Goal: Task Accomplishment & Management: Complete application form

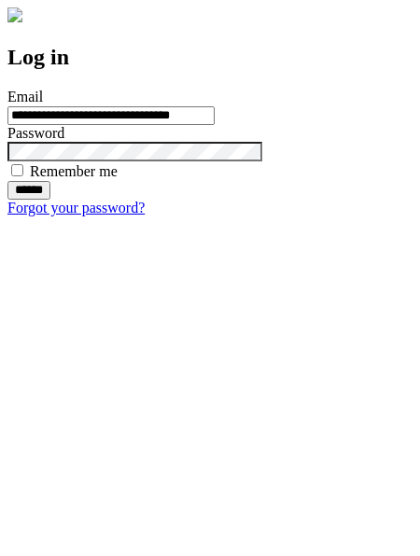
type input "**********"
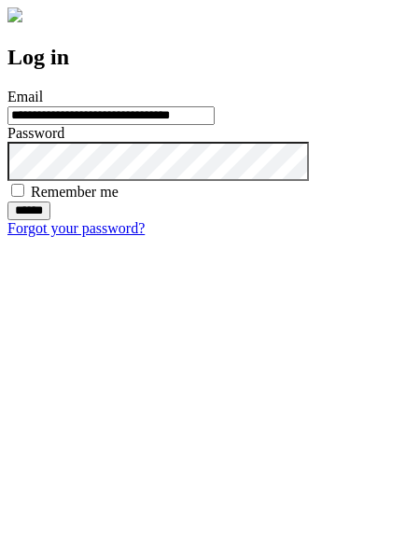
click at [50, 220] on input "******" at bounding box center [28, 211] width 43 height 19
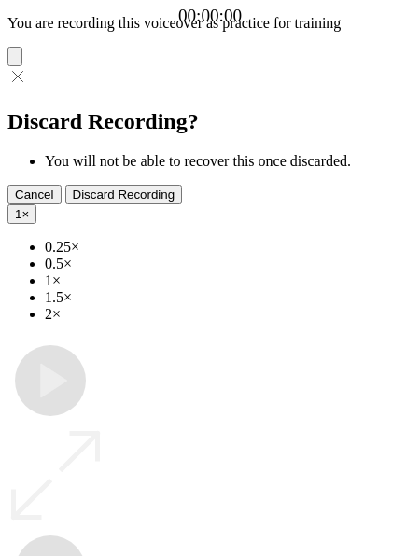
type input "**********"
